Goal: Task Accomplishment & Management: Use online tool/utility

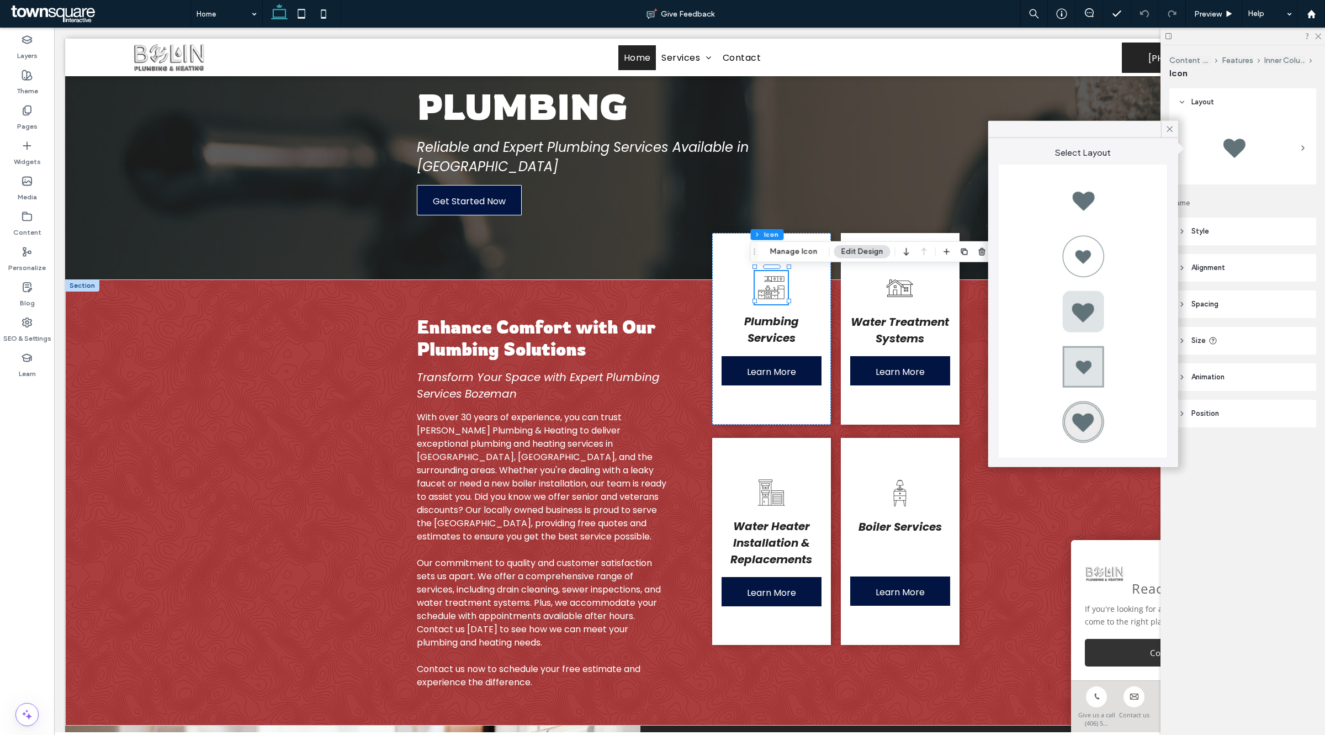
click at [1302, 149] on icon at bounding box center [1303, 148] width 9 height 9
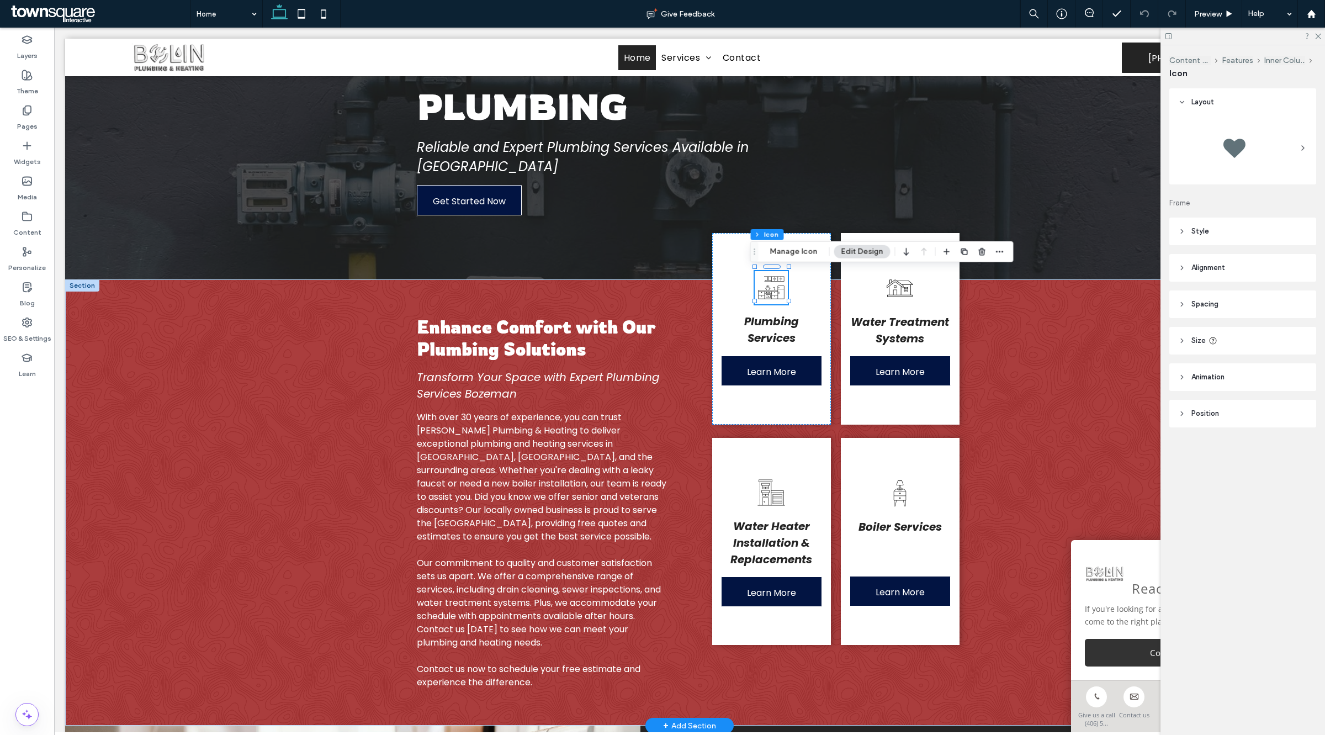
click at [764, 293] on icon at bounding box center [771, 287] width 33 height 33
click at [794, 260] on div "Content Features Split Features Inner Column Icon Manage Icon Edit Design" at bounding box center [881, 251] width 263 height 21
click at [794, 251] on button "Manage Icon" at bounding box center [794, 251] width 62 height 13
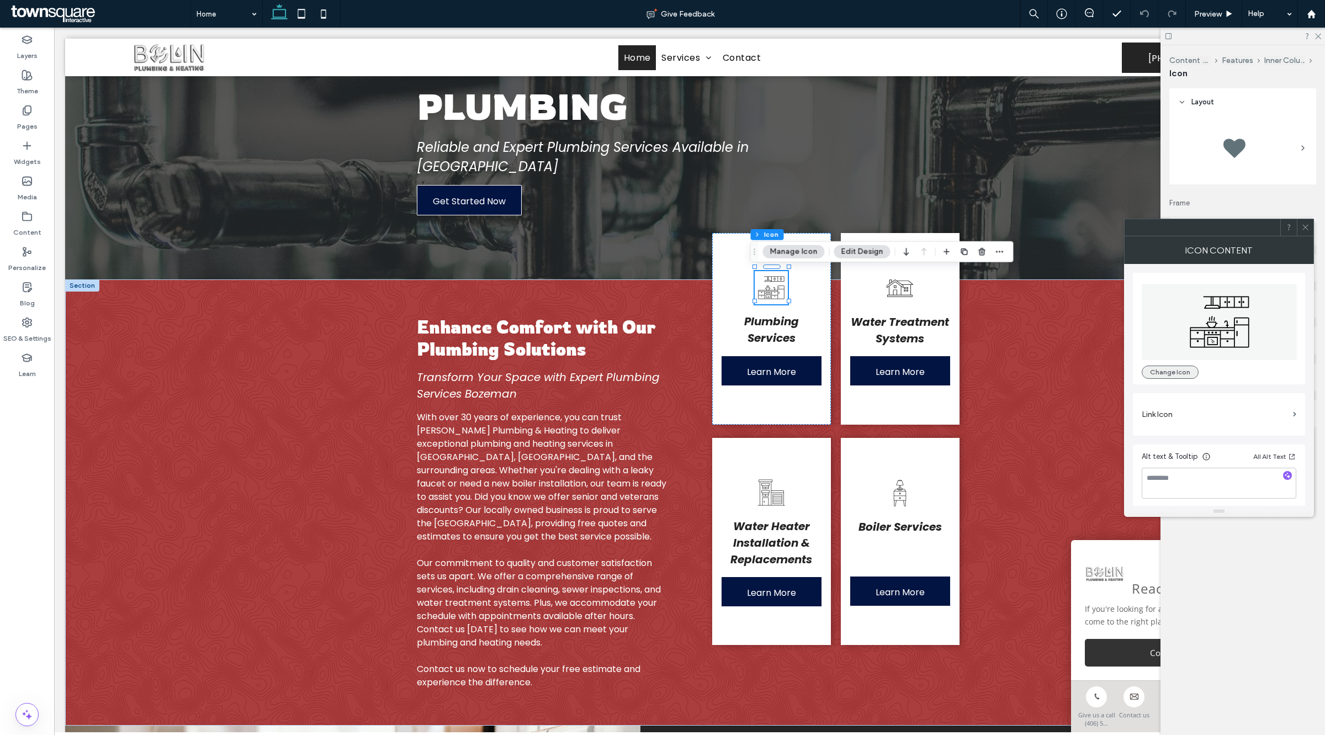
click at [1169, 372] on button "Change Icon" at bounding box center [1170, 372] width 57 height 13
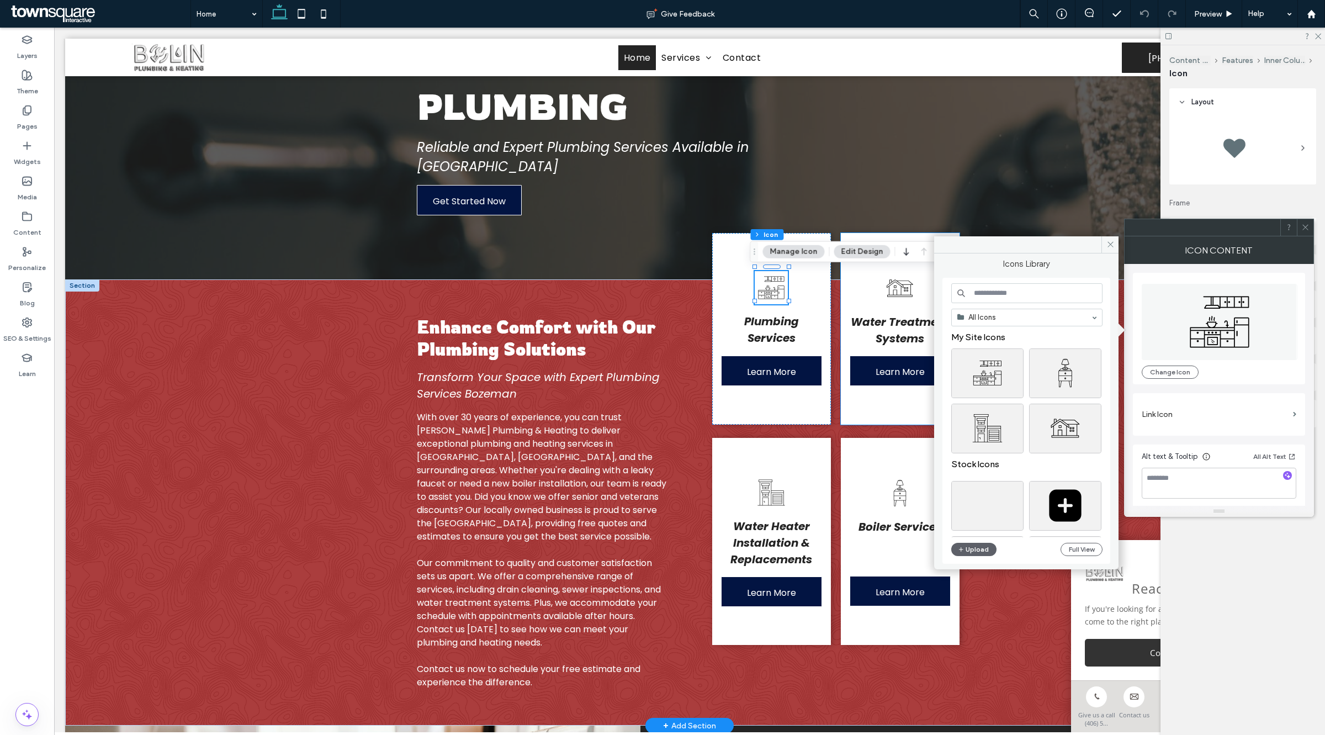
click at [894, 283] on icon at bounding box center [899, 288] width 33 height 33
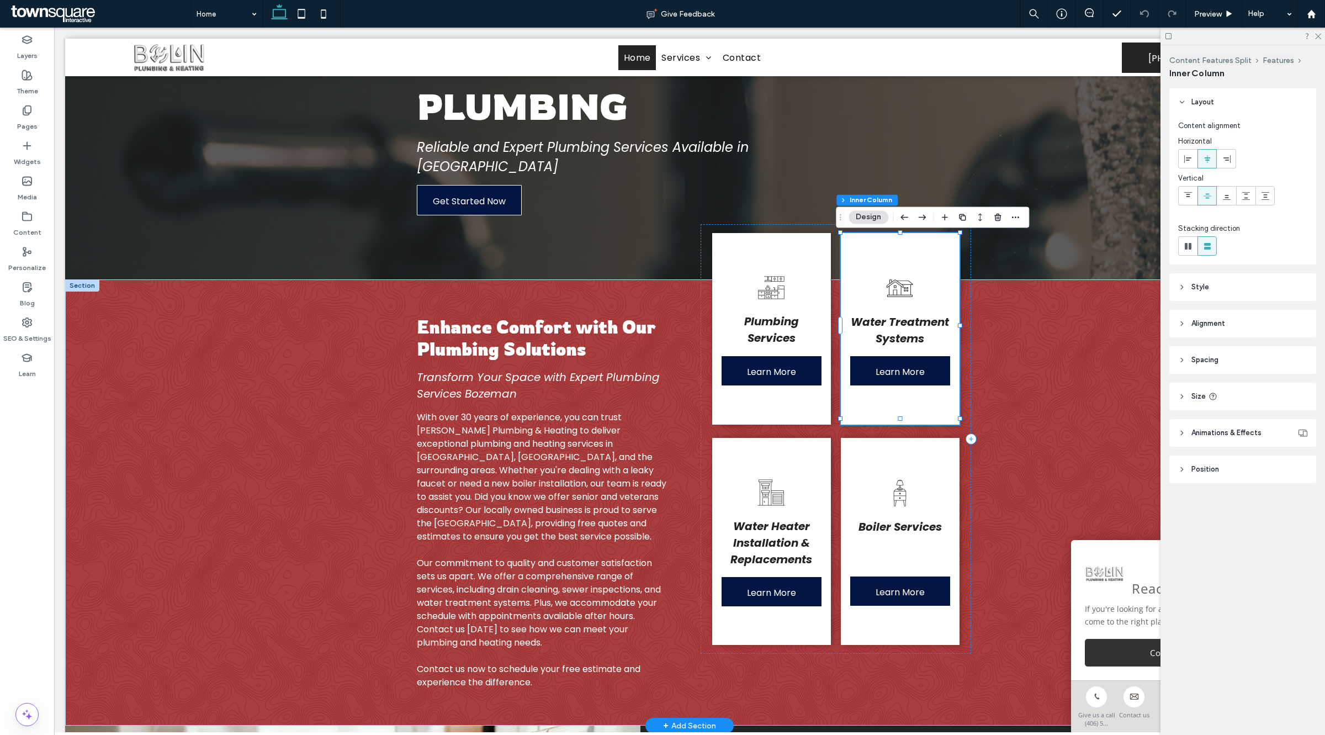
click at [894, 283] on icon at bounding box center [899, 288] width 33 height 33
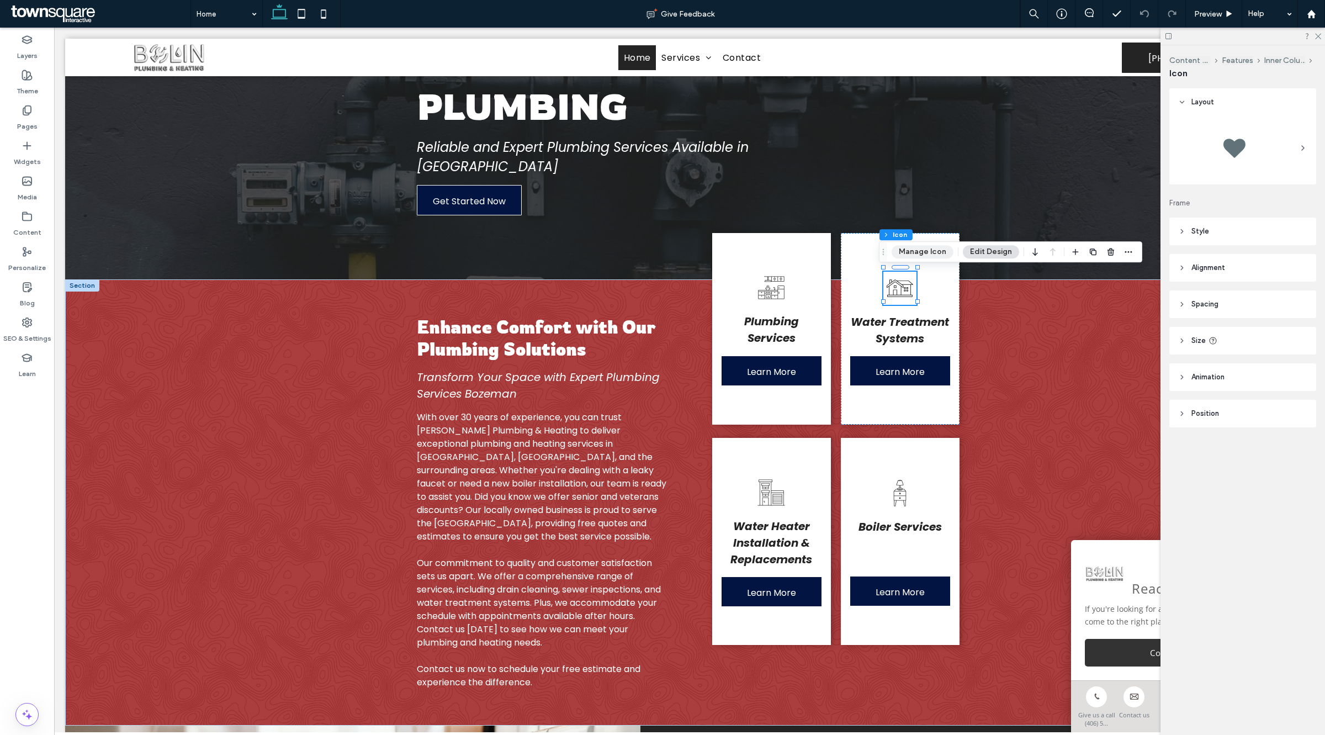
click at [917, 255] on button "Manage Icon" at bounding box center [923, 251] width 62 height 13
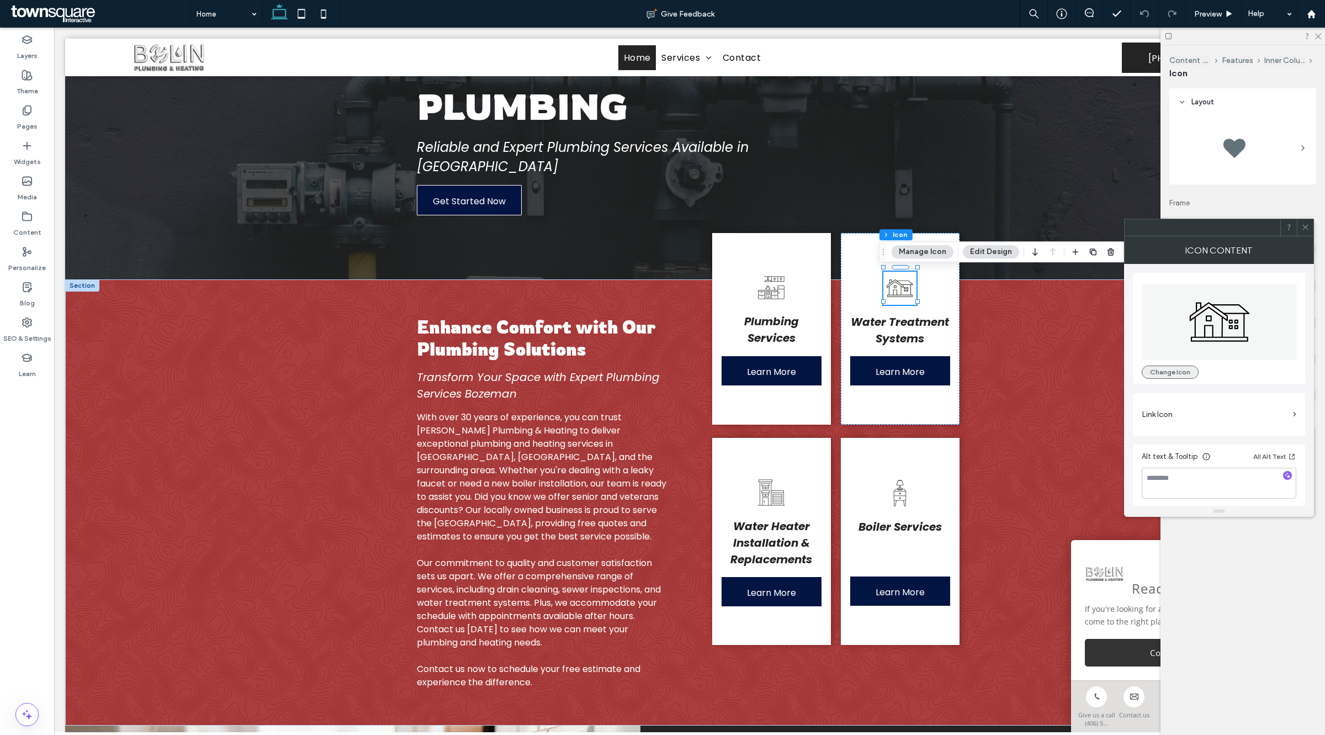
click at [1155, 375] on button "Change Icon" at bounding box center [1170, 372] width 57 height 13
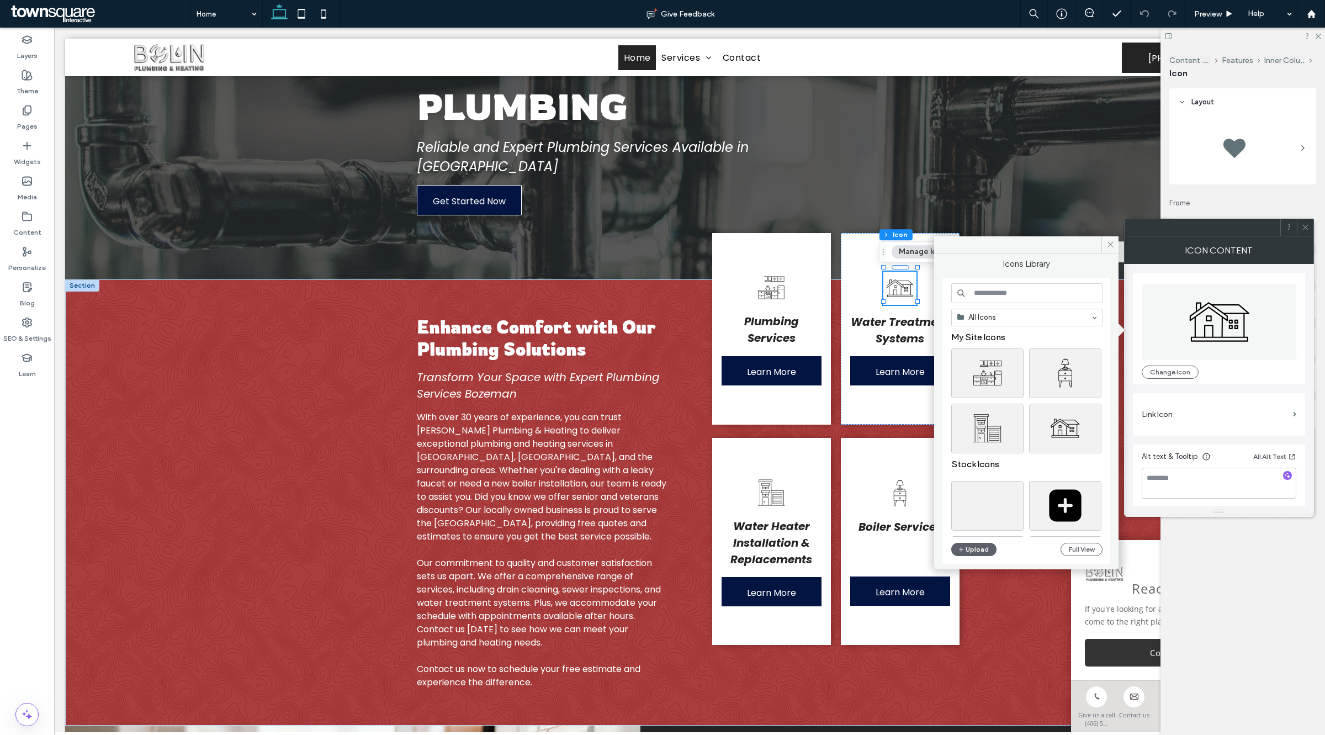
click at [1002, 289] on input at bounding box center [1026, 293] width 151 height 20
type input "**********"
click at [1083, 374] on div "Select" at bounding box center [1065, 373] width 72 height 50
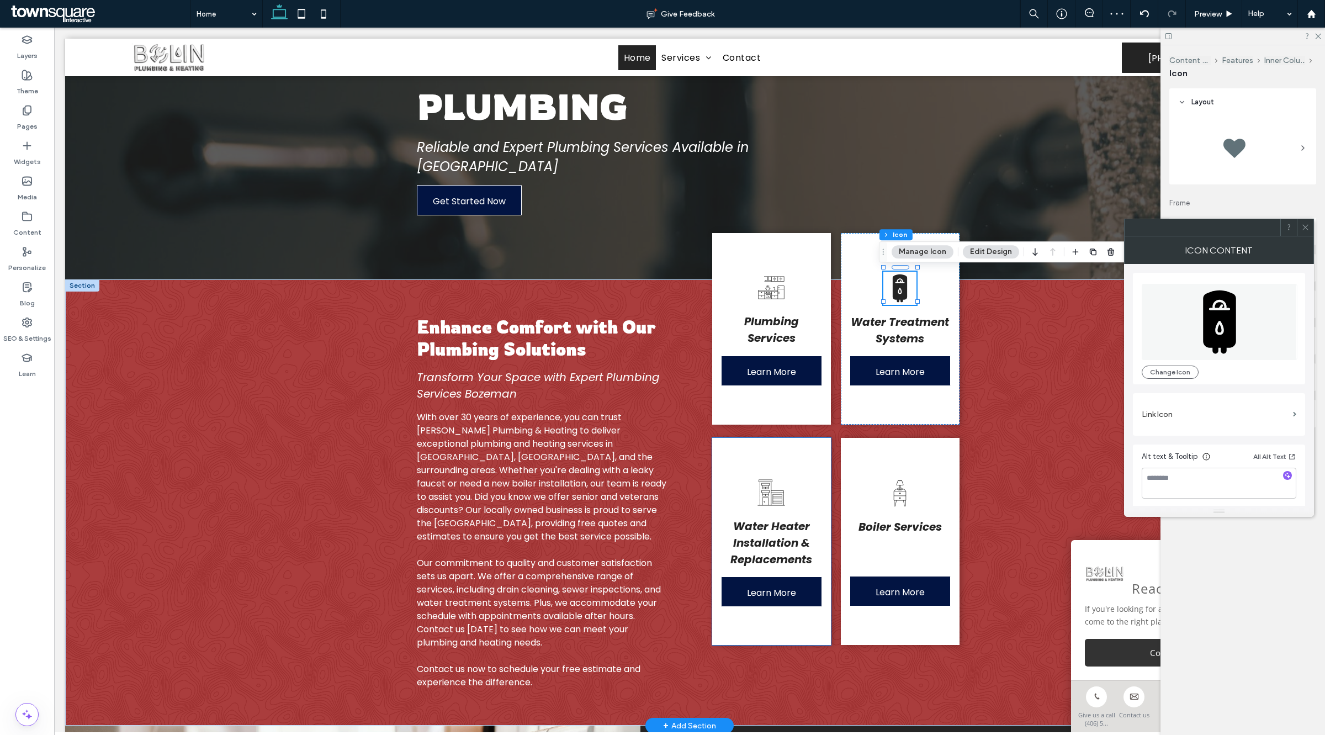
click at [774, 493] on icon at bounding box center [771, 492] width 33 height 33
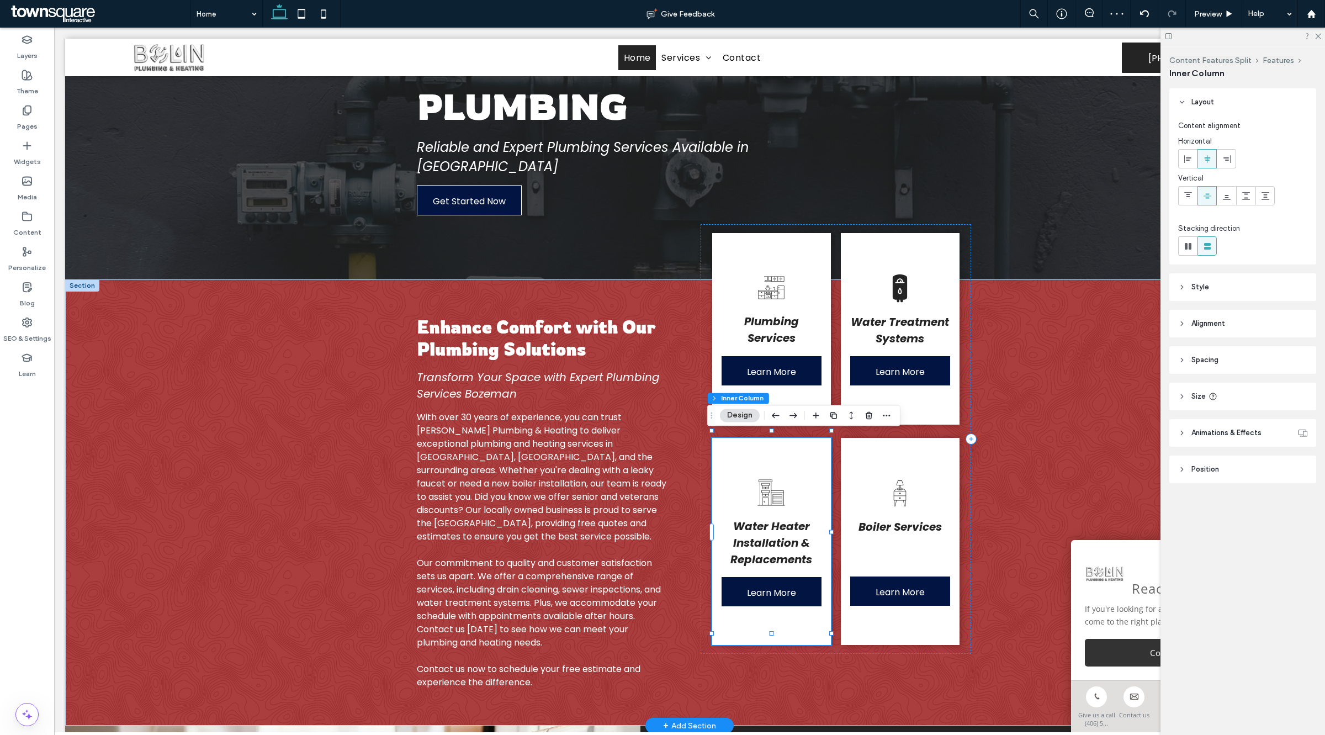
click at [766, 484] on icon at bounding box center [771, 492] width 33 height 33
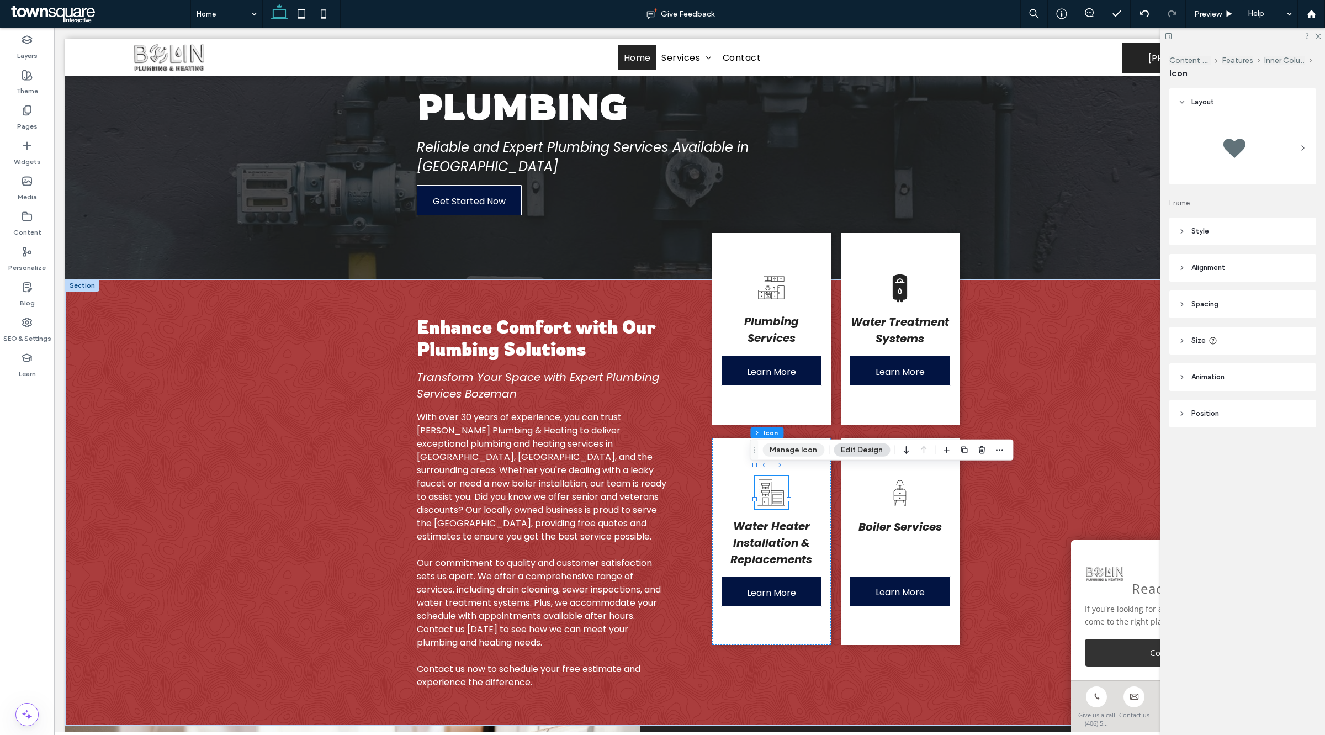
click at [776, 451] on button "Manage Icon" at bounding box center [794, 449] width 62 height 13
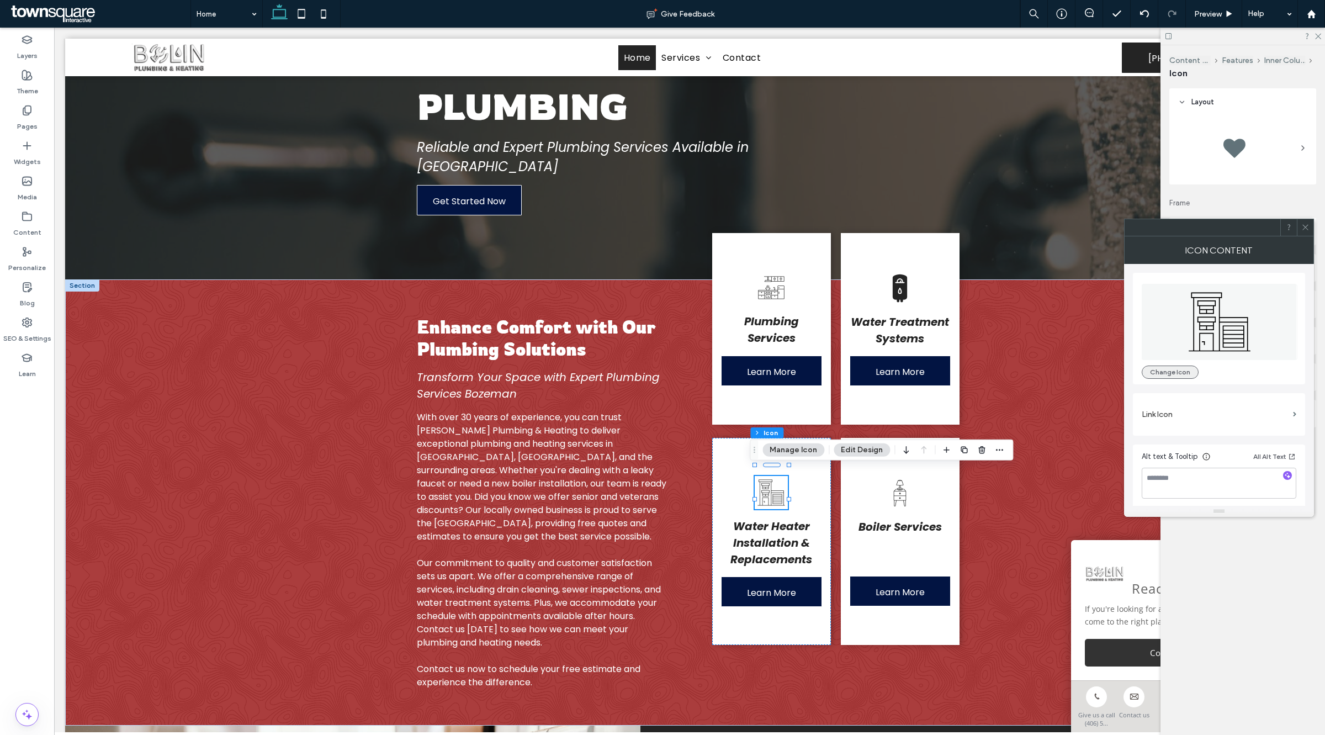
click at [1168, 375] on button "Change Icon" at bounding box center [1170, 372] width 57 height 13
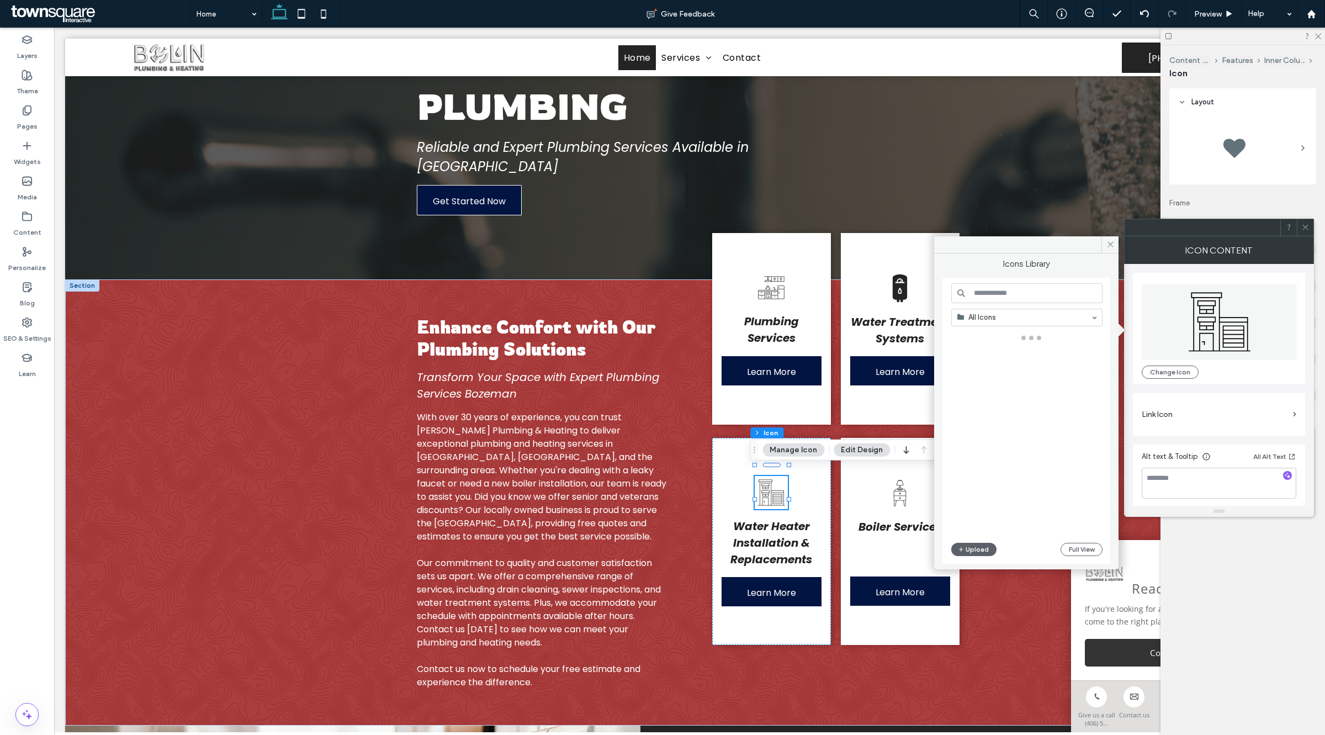
click at [1001, 298] on input at bounding box center [1026, 293] width 151 height 20
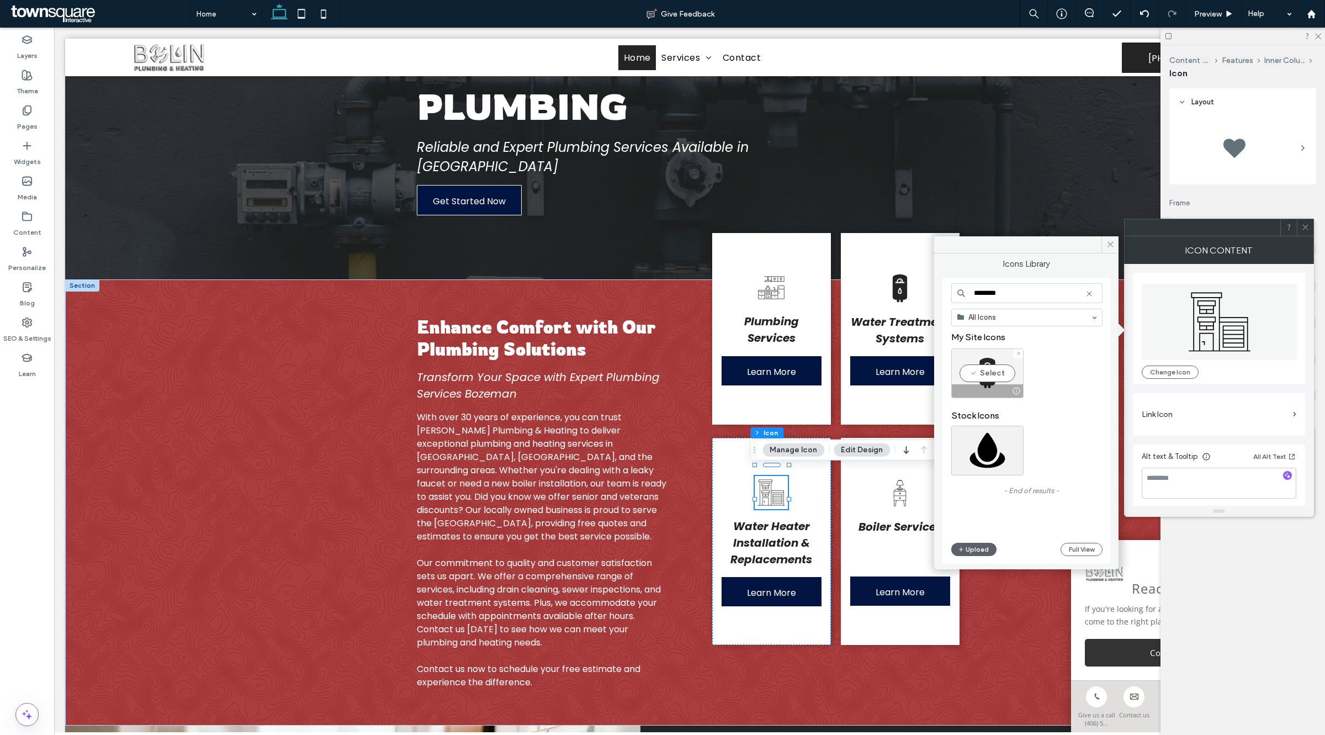
type input "********"
click at [989, 358] on div "Select" at bounding box center [987, 373] width 72 height 50
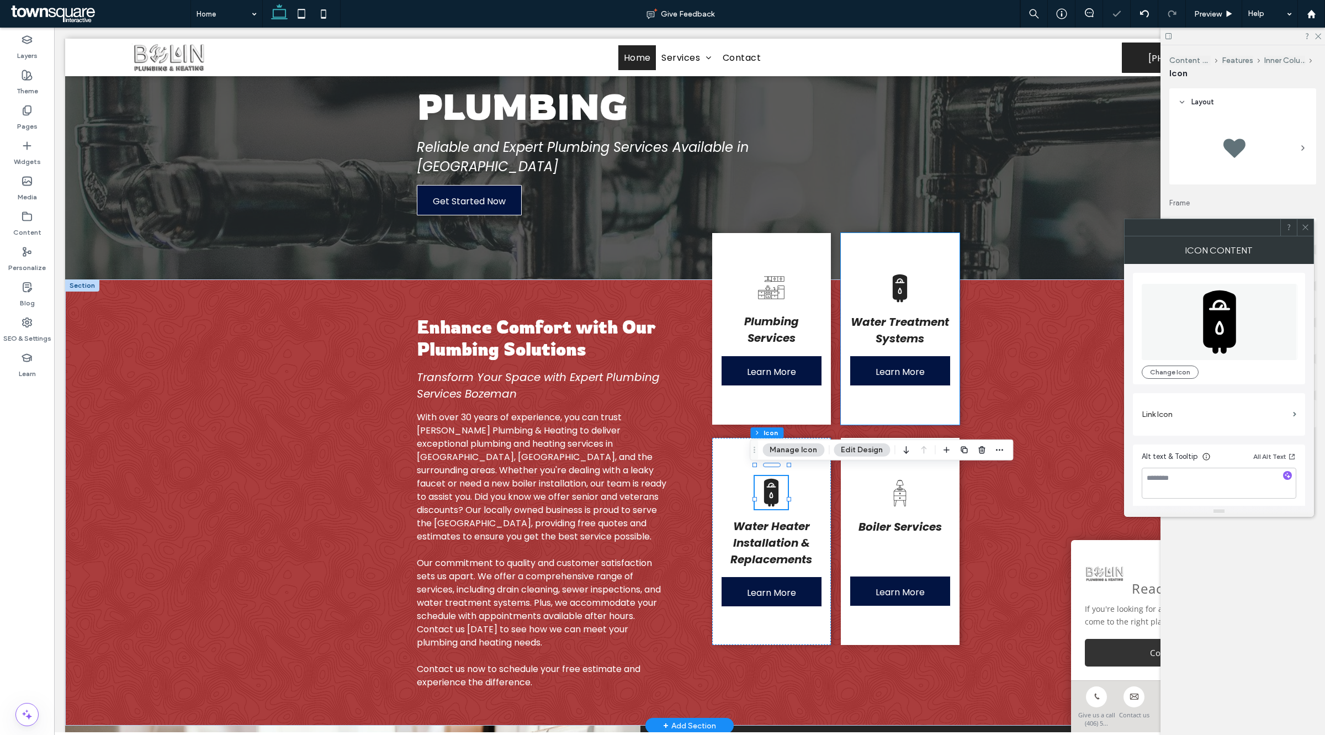
click at [893, 297] on icon at bounding box center [900, 288] width 14 height 28
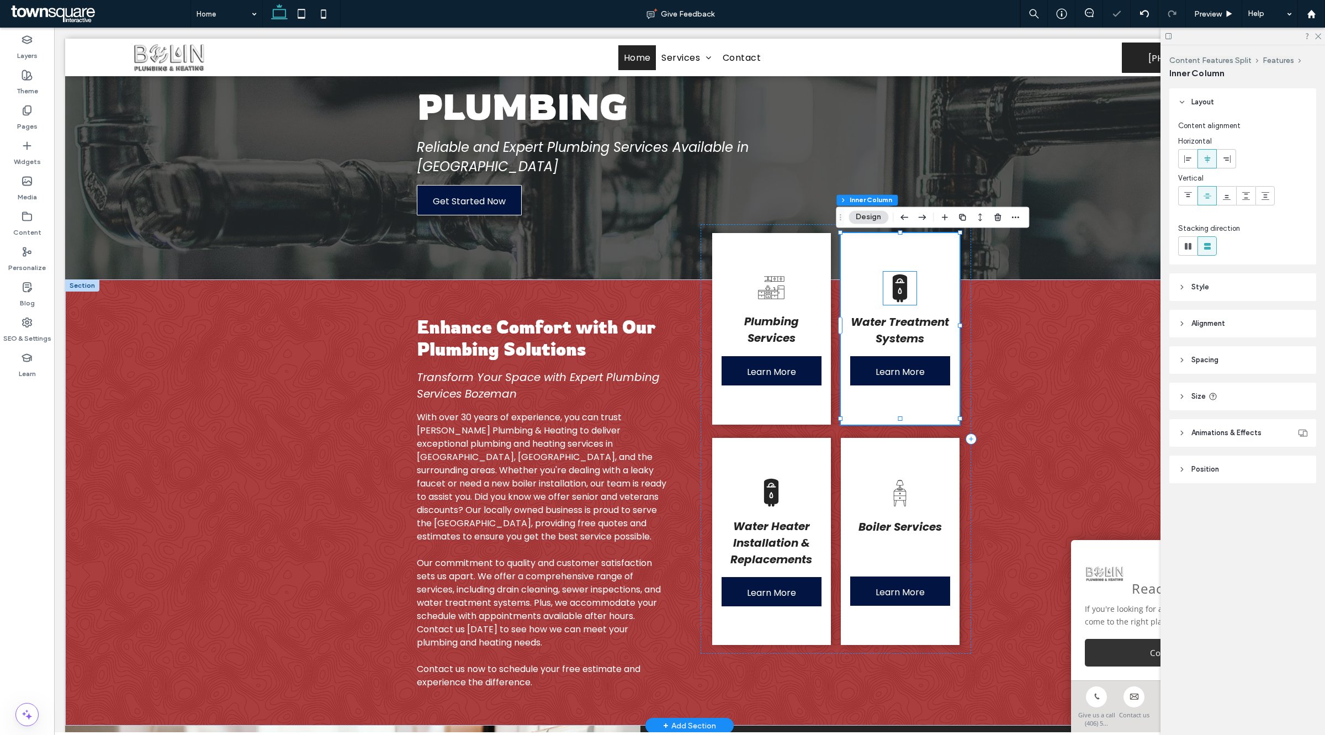
click at [907, 278] on icon at bounding box center [899, 288] width 33 height 33
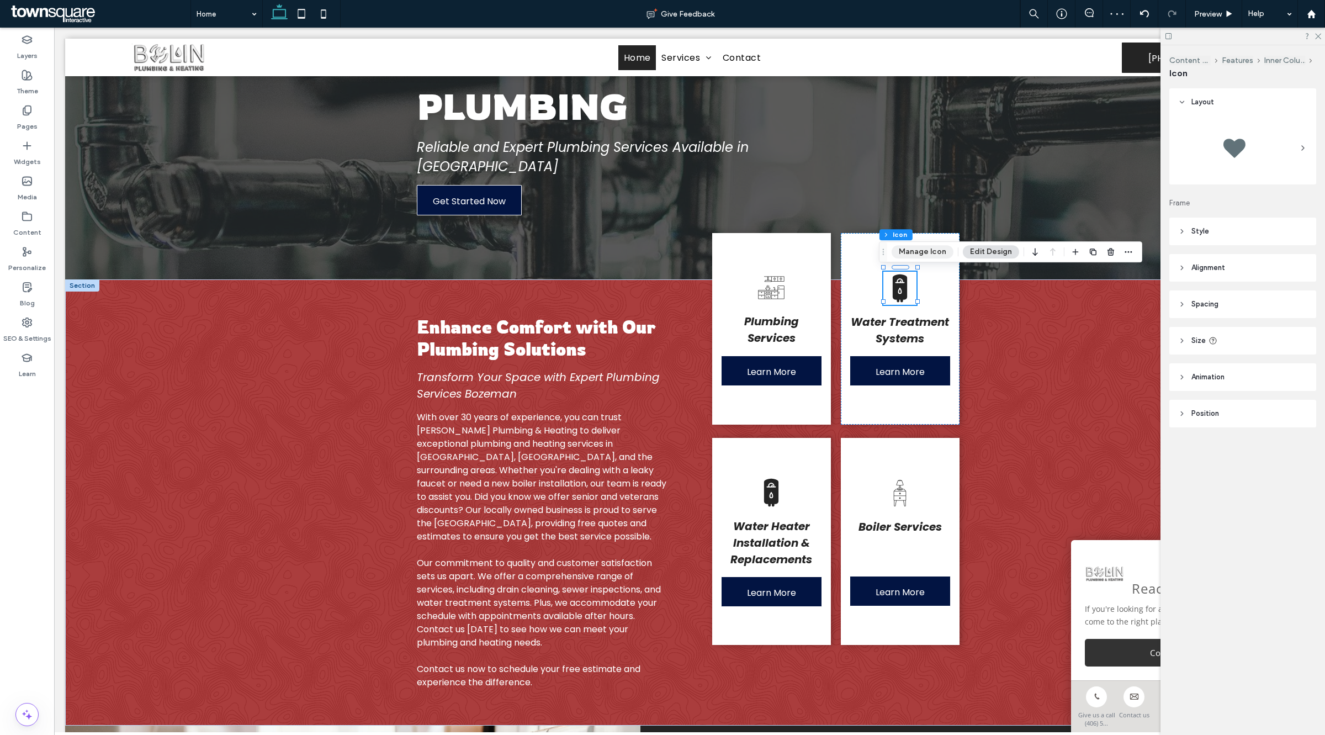
click at [930, 248] on button "Manage Icon" at bounding box center [923, 251] width 62 height 13
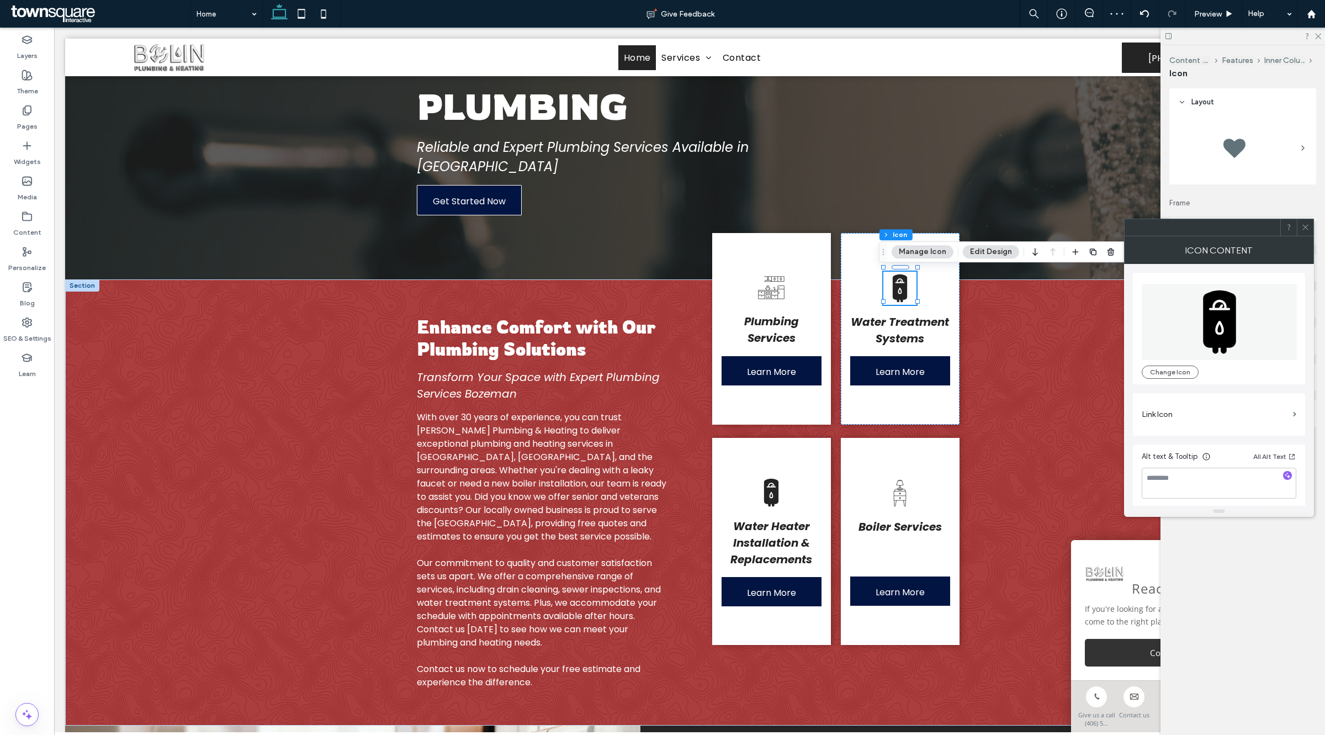
click at [1172, 363] on div "Change Icon" at bounding box center [1219, 328] width 155 height 100
click at [1166, 375] on button "Change Icon" at bounding box center [1170, 372] width 57 height 13
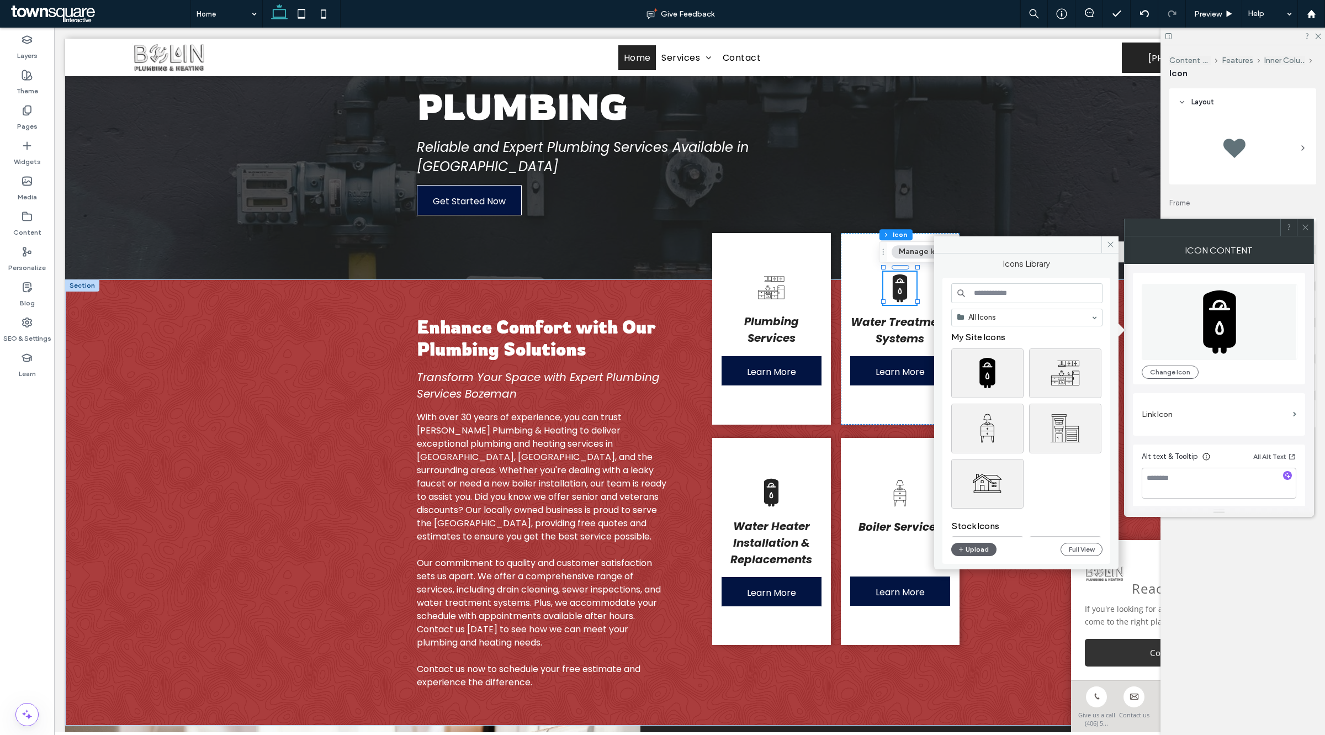
click at [1033, 291] on input at bounding box center [1026, 293] width 151 height 20
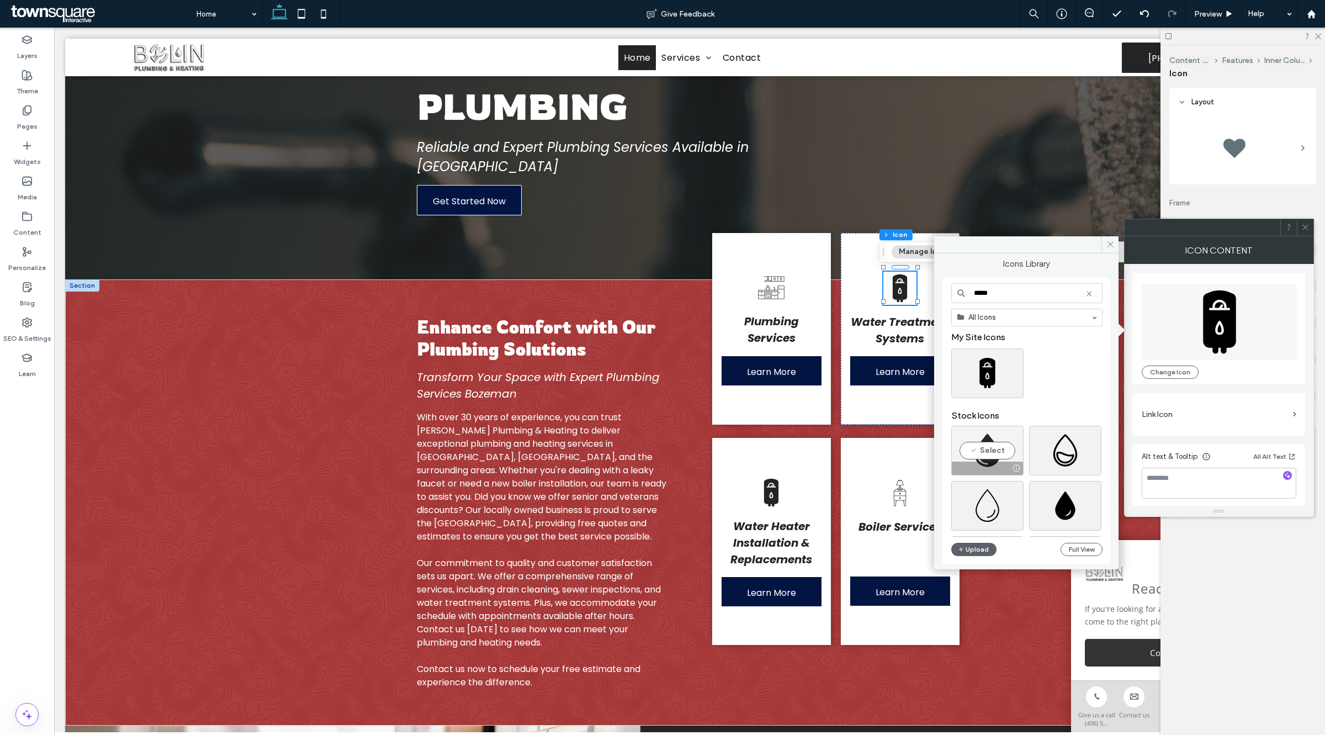
type input "*****"
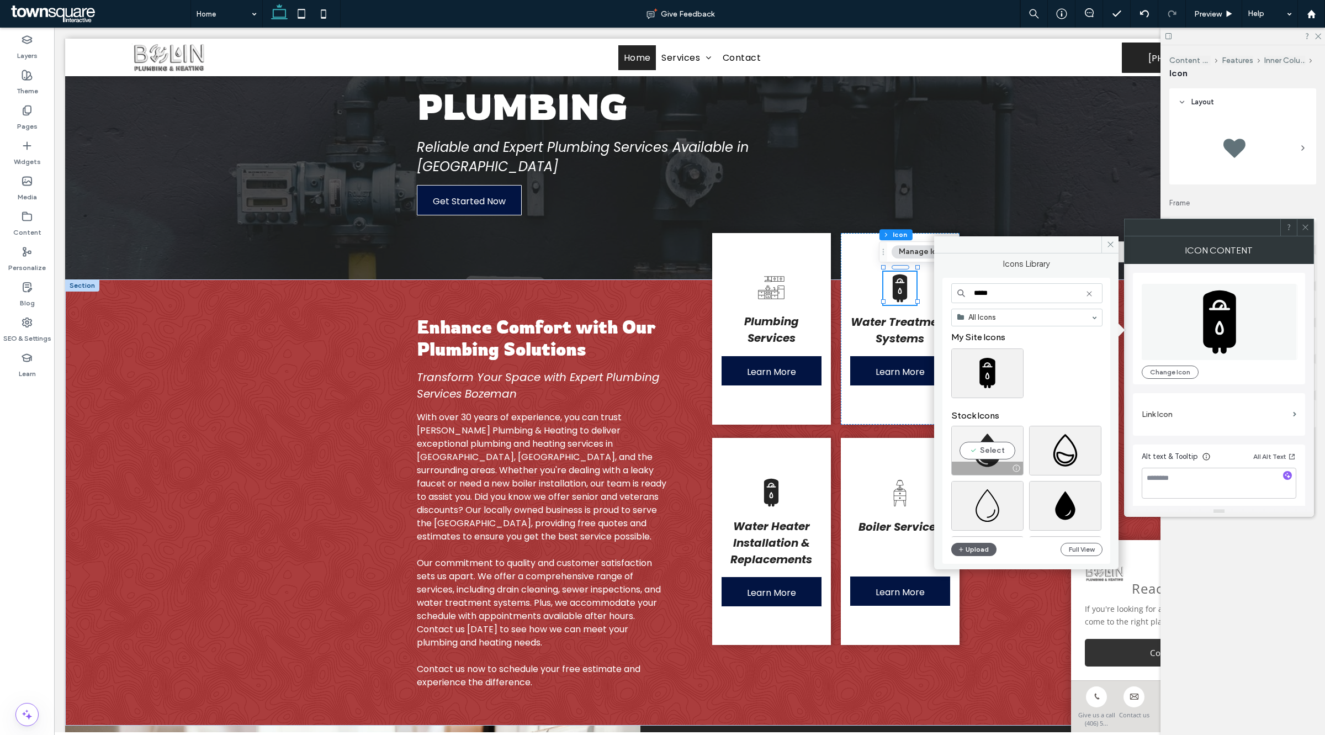
click at [1008, 453] on div "Select" at bounding box center [987, 451] width 72 height 50
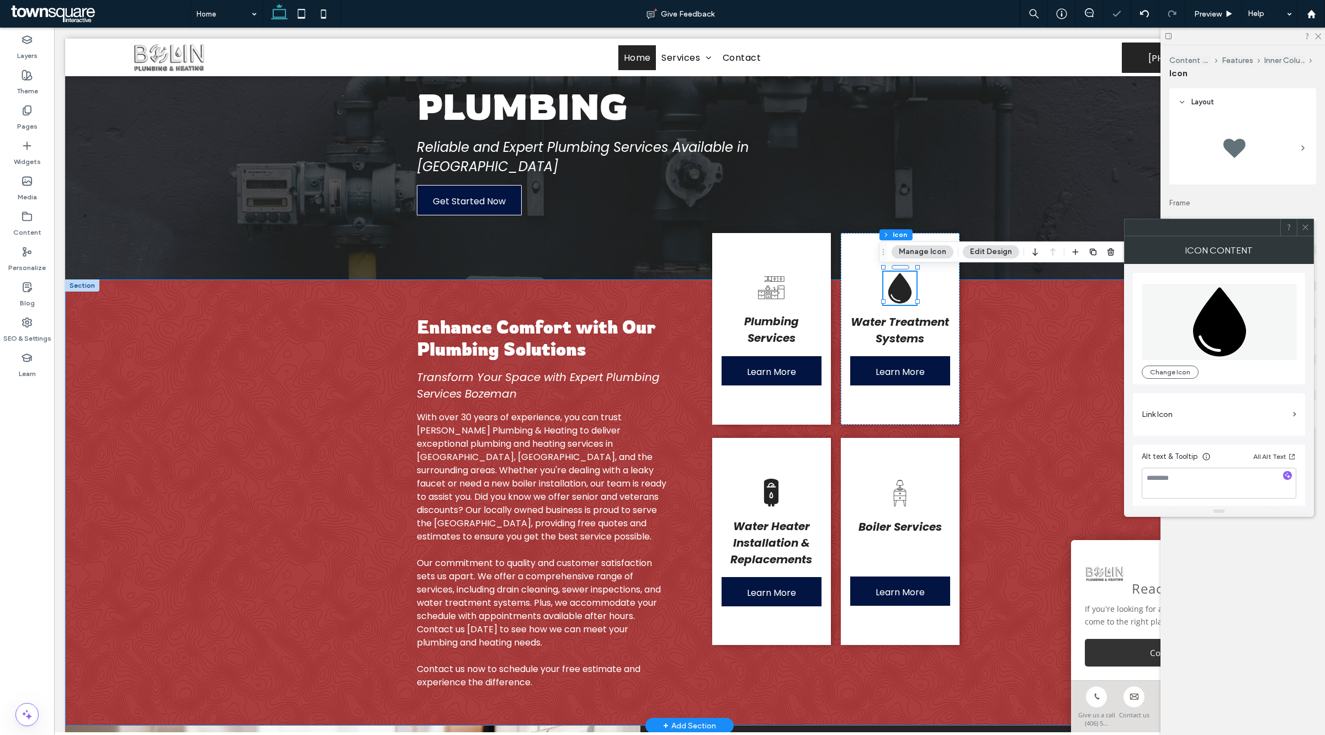
click at [1067, 364] on div "Enhance Comfort with Our Plumbing Solutions Transform Your Space with Expert Pl…" at bounding box center [689, 502] width 1249 height 446
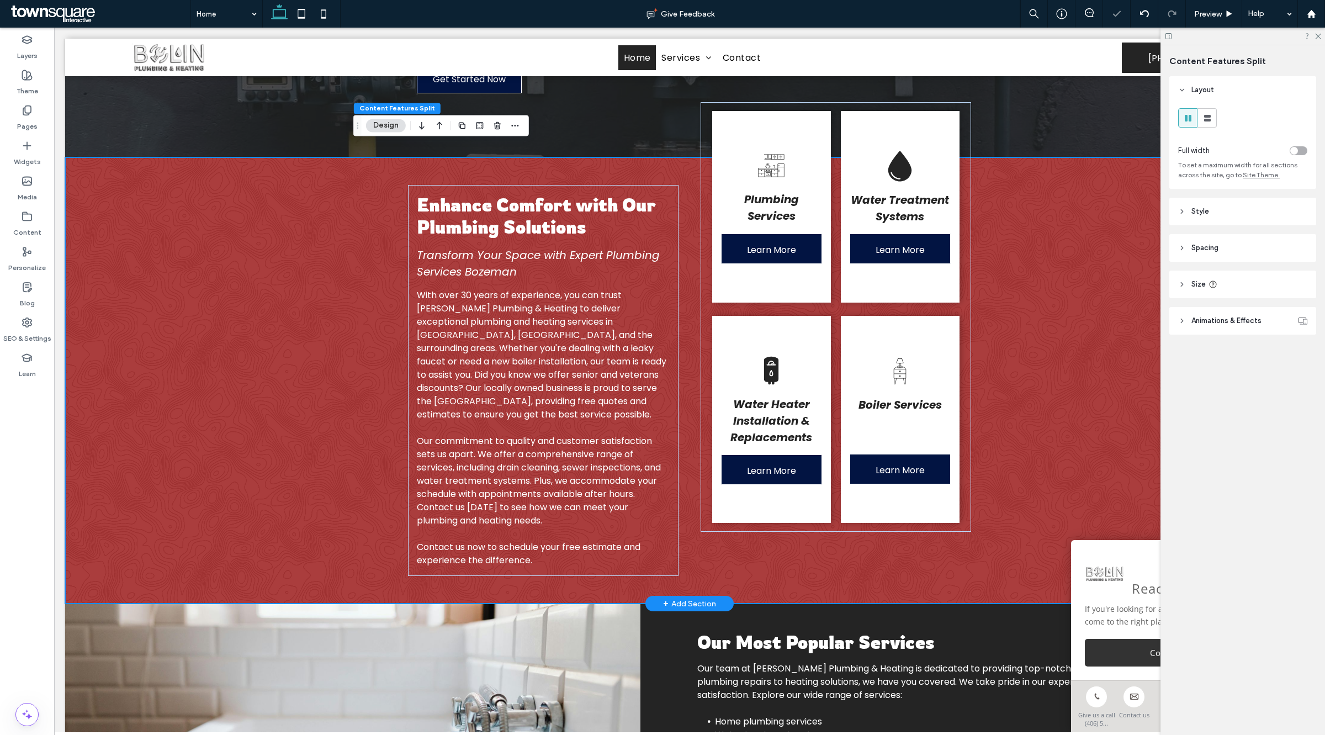
scroll to position [329, 0]
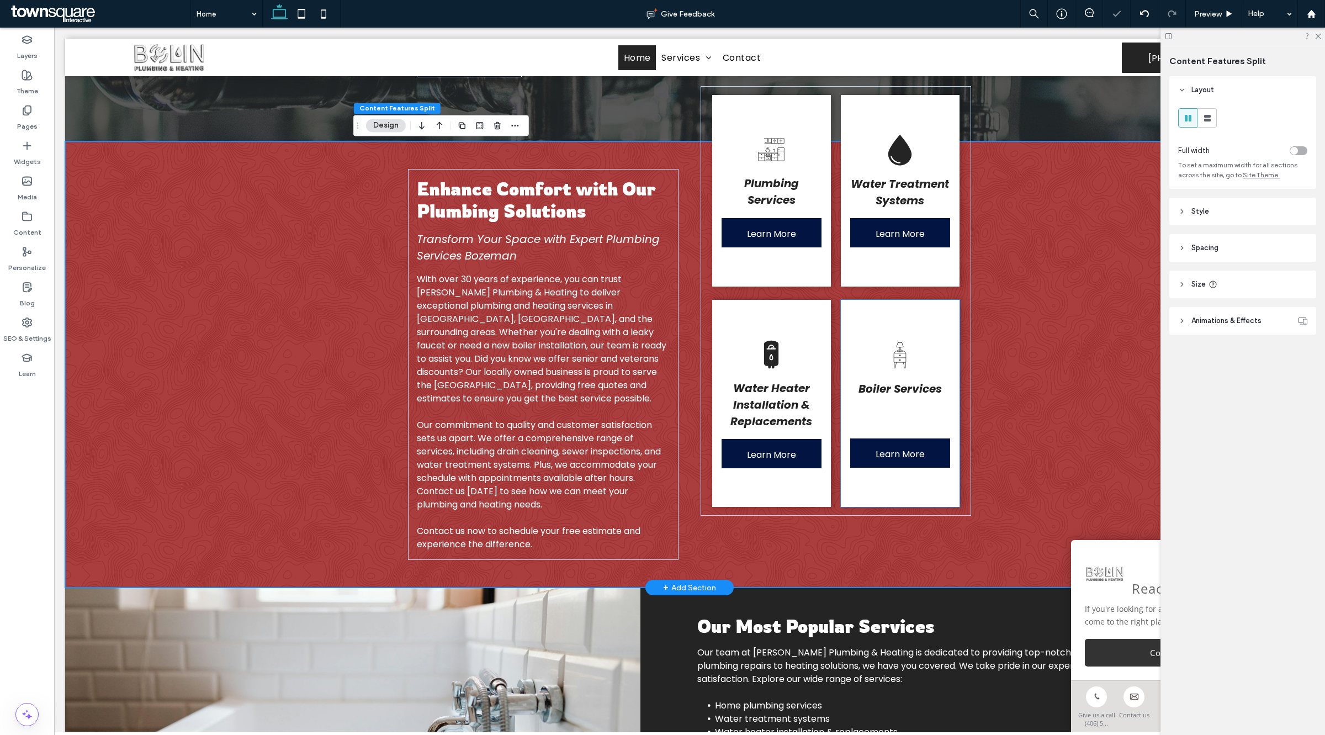
click at [906, 346] on icon at bounding box center [899, 354] width 33 height 33
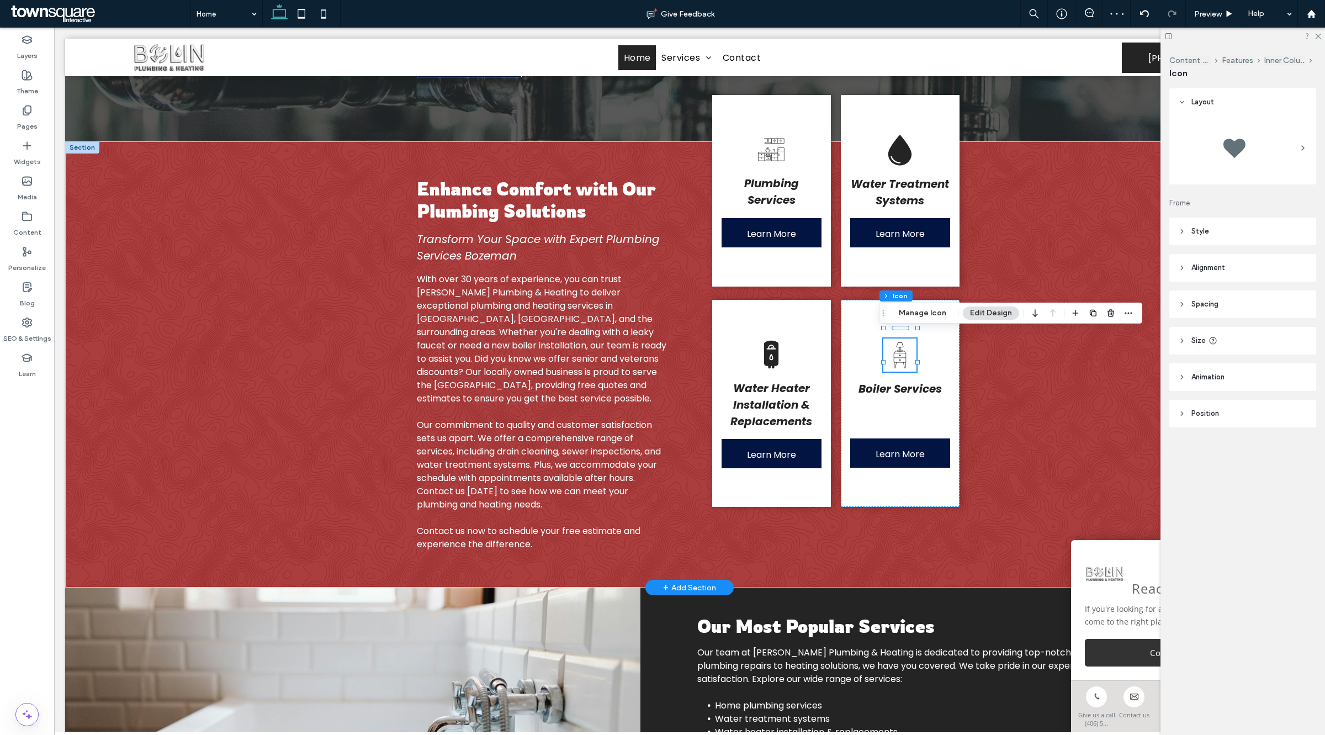
click at [903, 305] on div "Content Features Split Features Inner Column Icon Manage Icon Edit Design" at bounding box center [1010, 313] width 263 height 21
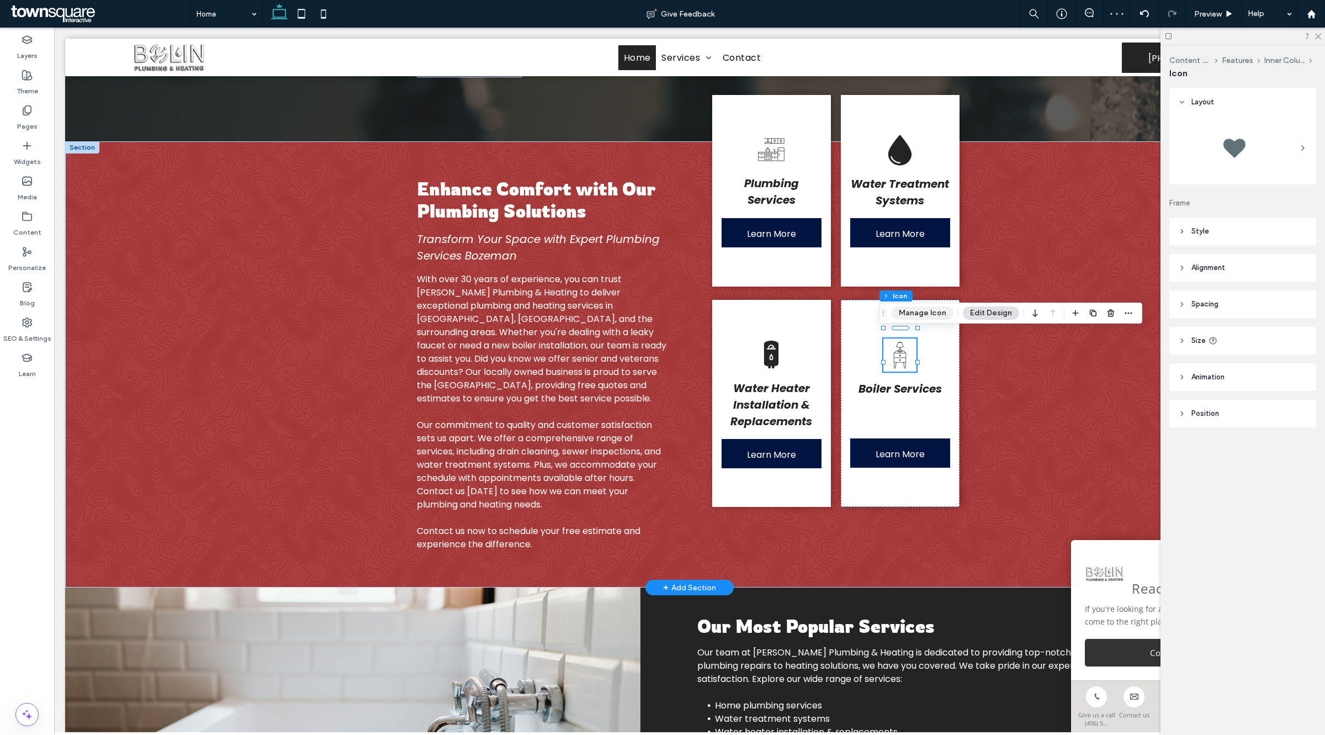
click at [909, 310] on button "Manage Icon" at bounding box center [923, 312] width 62 height 13
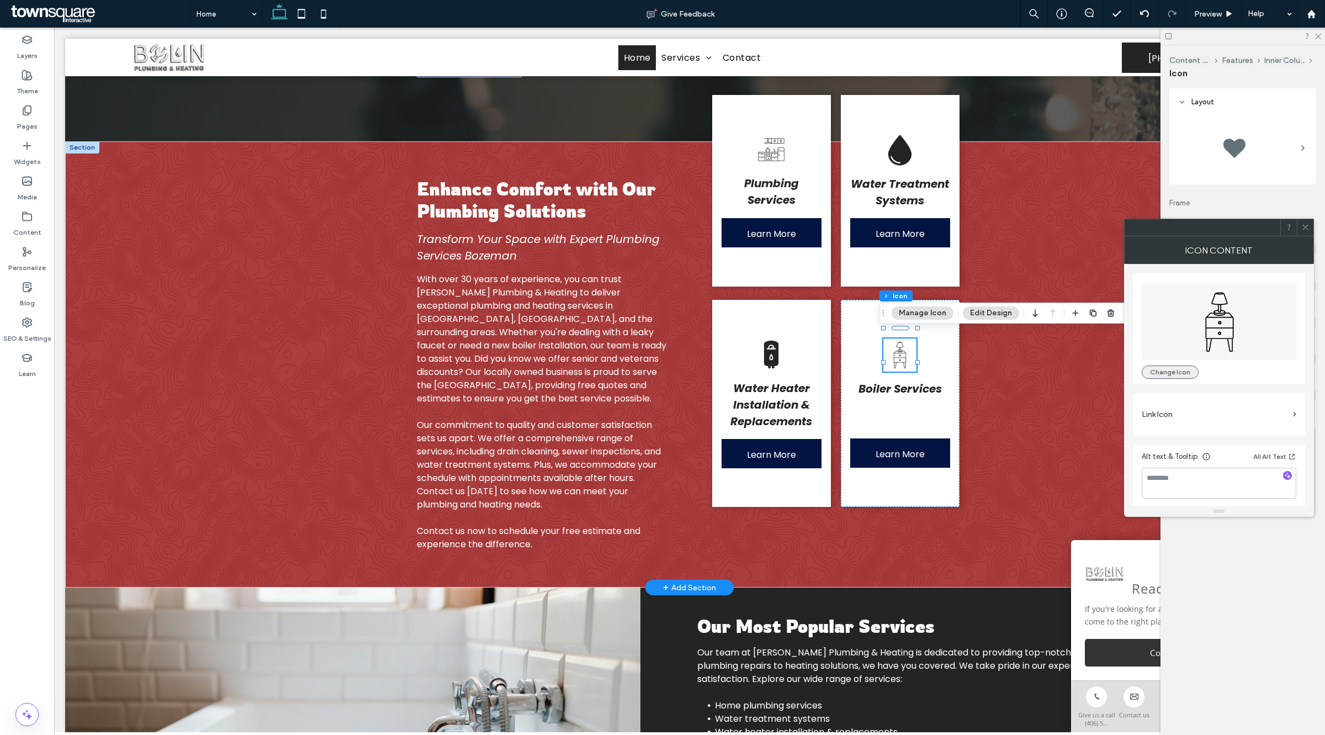
click at [1157, 366] on button "Change Icon" at bounding box center [1170, 372] width 57 height 13
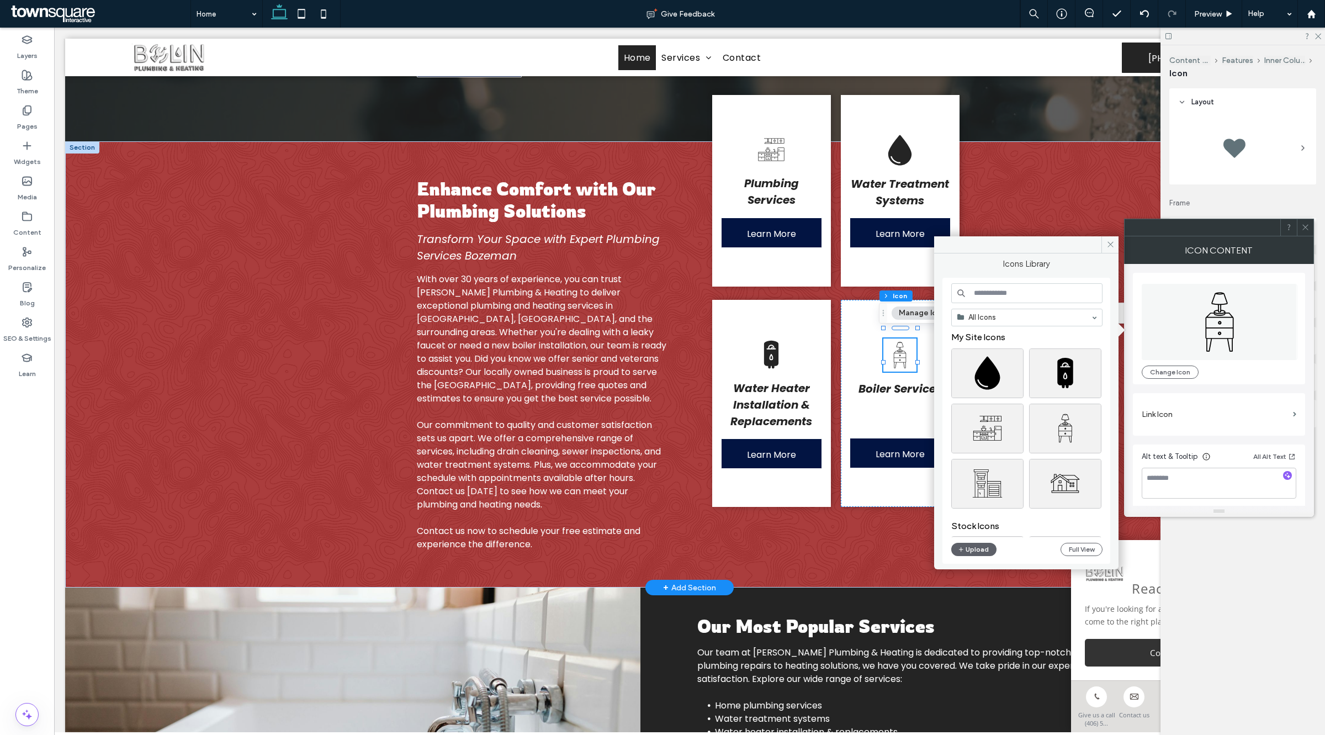
click at [1025, 298] on input at bounding box center [1026, 293] width 151 height 20
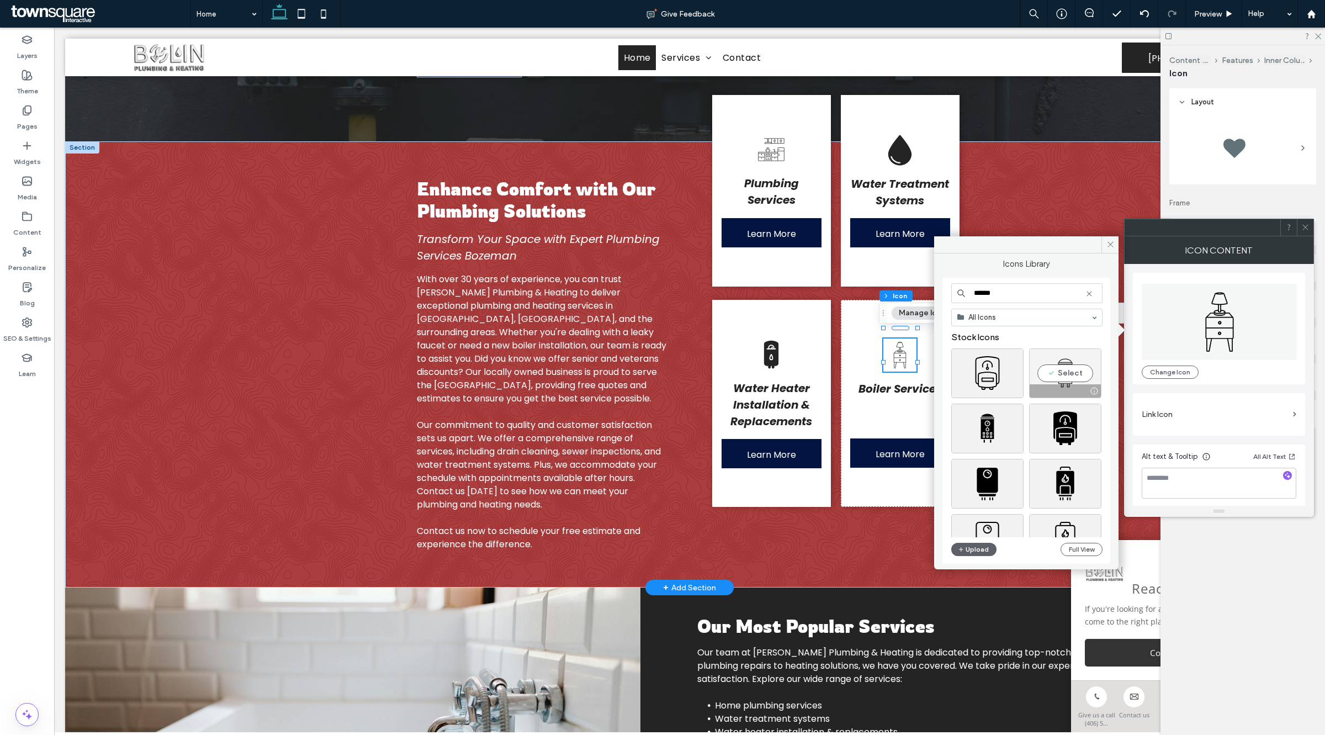
type input "******"
click at [1081, 368] on div "Select" at bounding box center [1065, 373] width 72 height 50
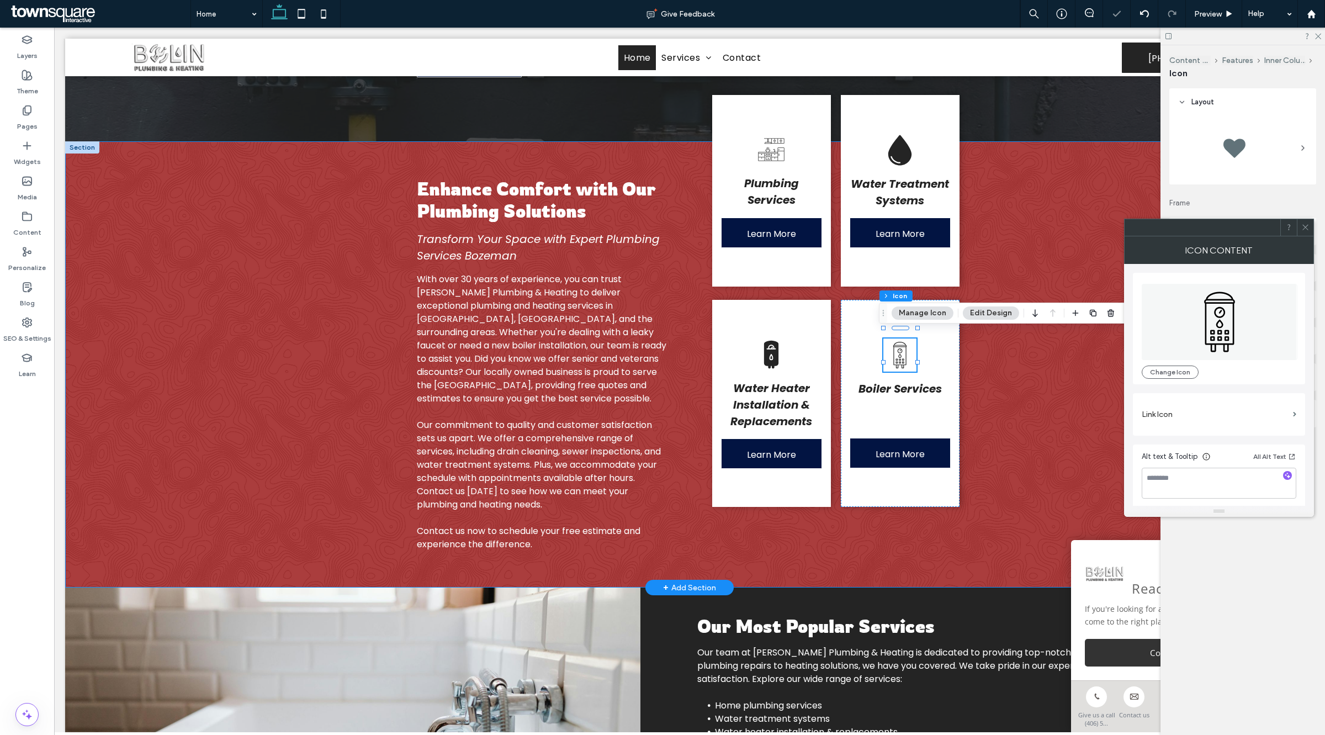
click at [1053, 484] on div "Enhance Comfort with Our Plumbing Solutions Transform Your Space with Expert Pl…" at bounding box center [689, 364] width 1249 height 446
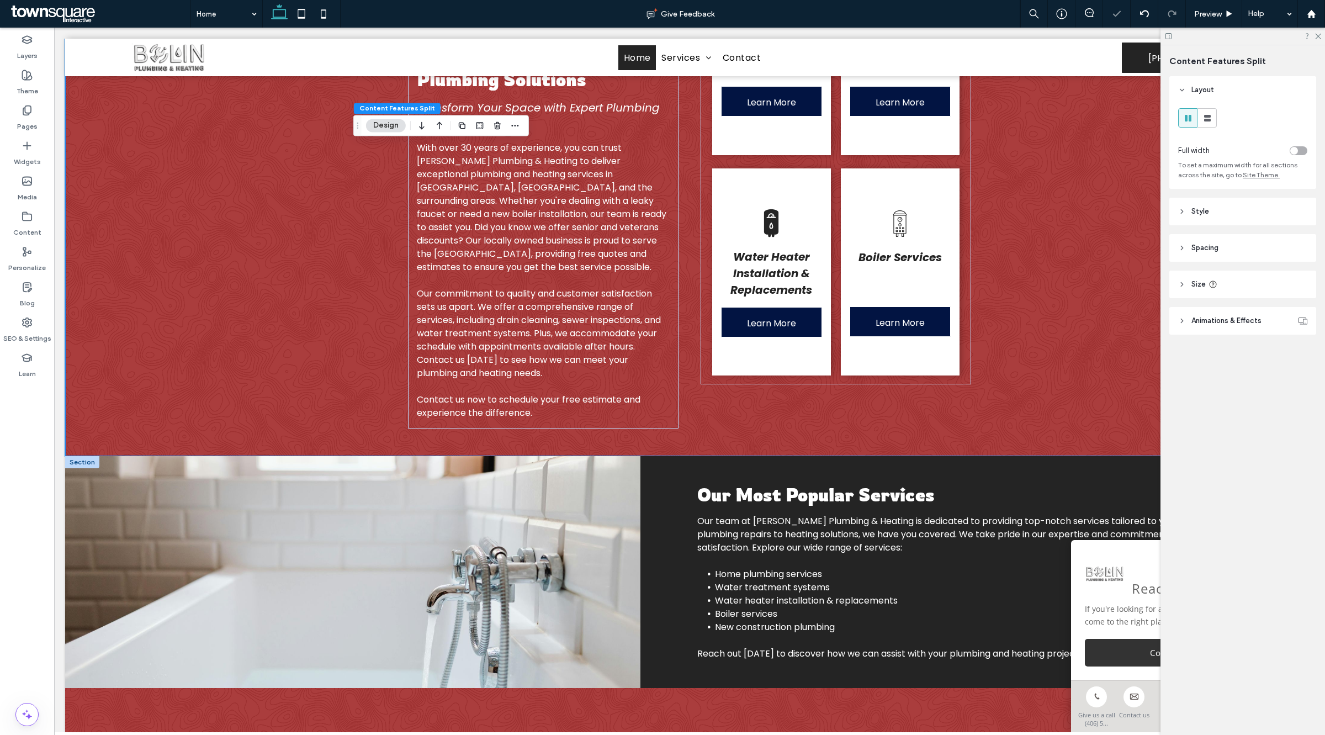
scroll to position [674, 0]
